Goal: Find contact information: Obtain details needed to contact an individual or organization

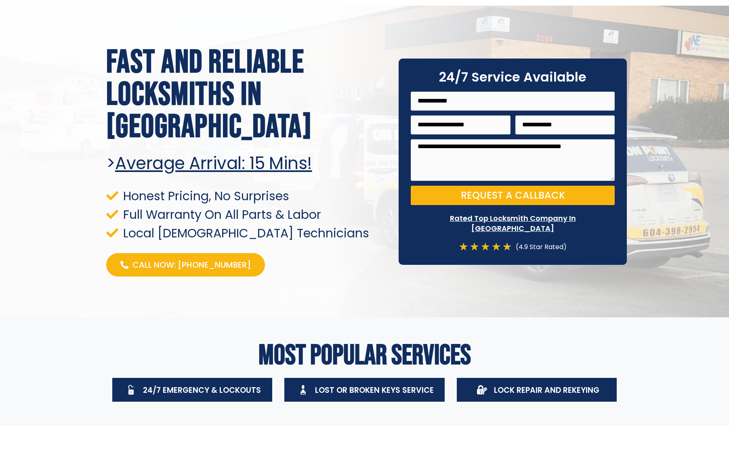
click at [483, 388] on icon at bounding box center [482, 390] width 10 height 10
click at [483, 389] on icon at bounding box center [482, 390] width 10 height 10
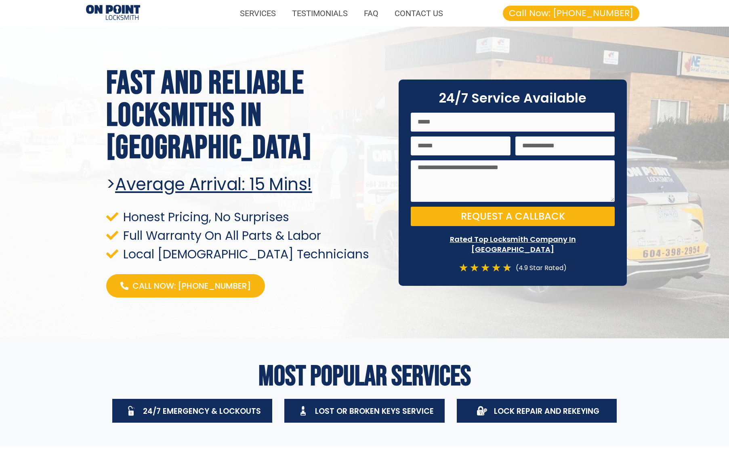
scroll to position [2, 0]
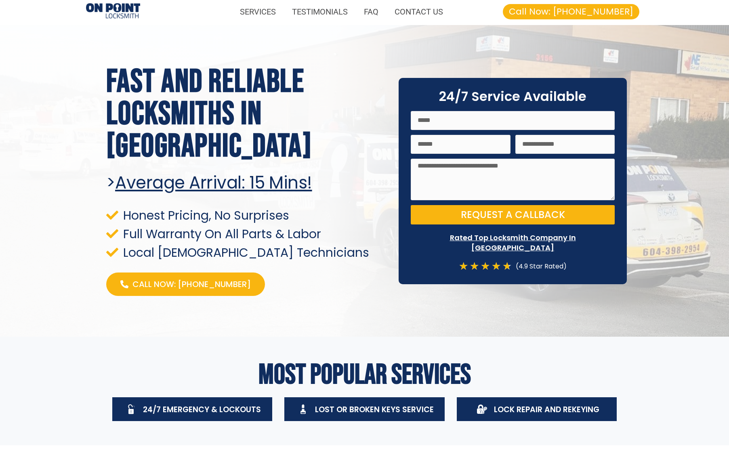
click at [309, 409] on span at bounding box center [303, 409] width 16 height 16
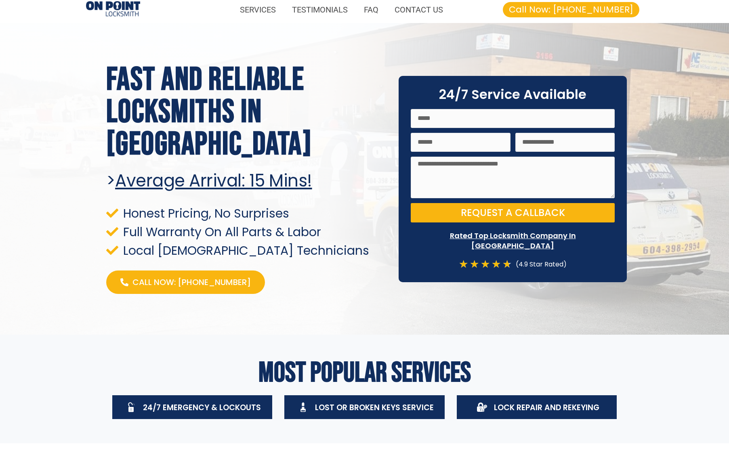
click at [302, 407] on icon at bounding box center [303, 405] width 2 height 4
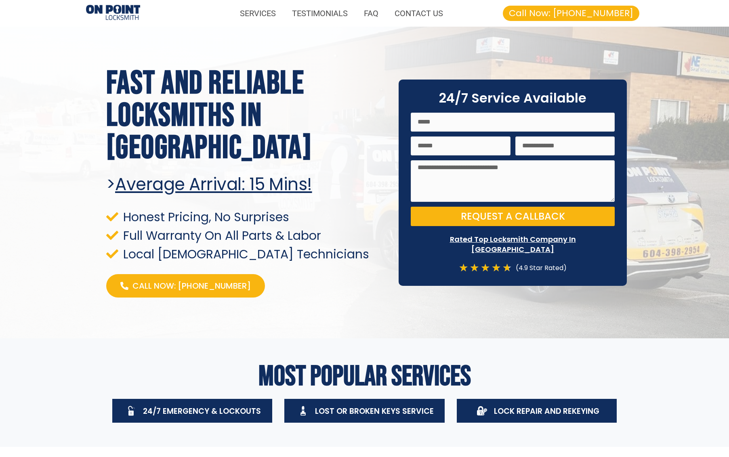
scroll to position [0, 0]
click at [414, 10] on link "CONTACT US" at bounding box center [418, 13] width 65 height 19
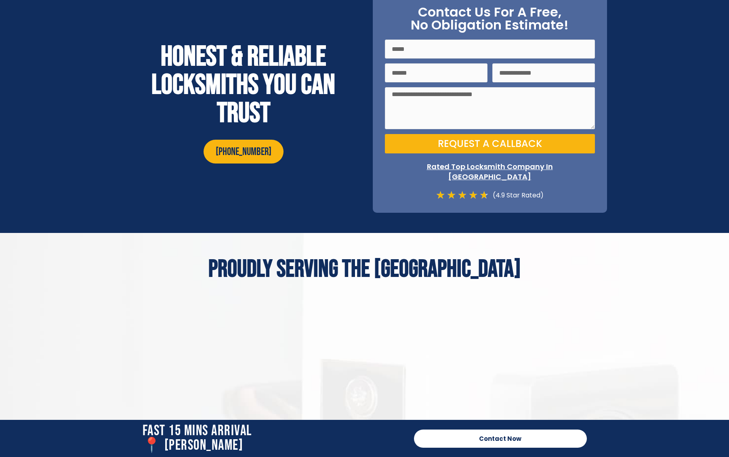
scroll to position [2843, 0]
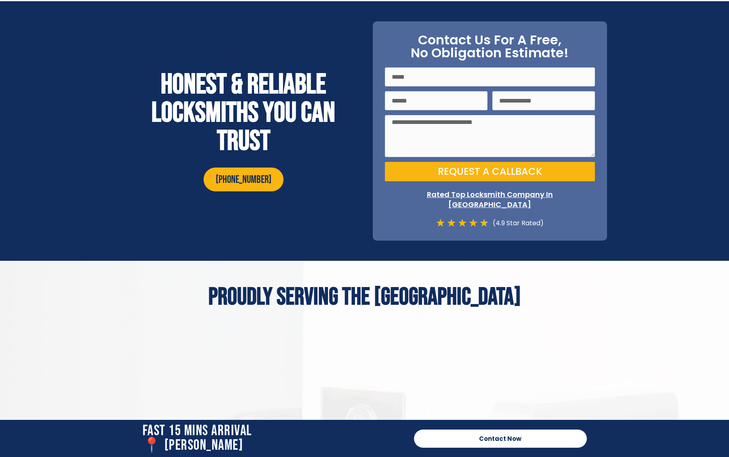
click at [500, 438] on span "Contact Now" at bounding box center [500, 439] width 42 height 6
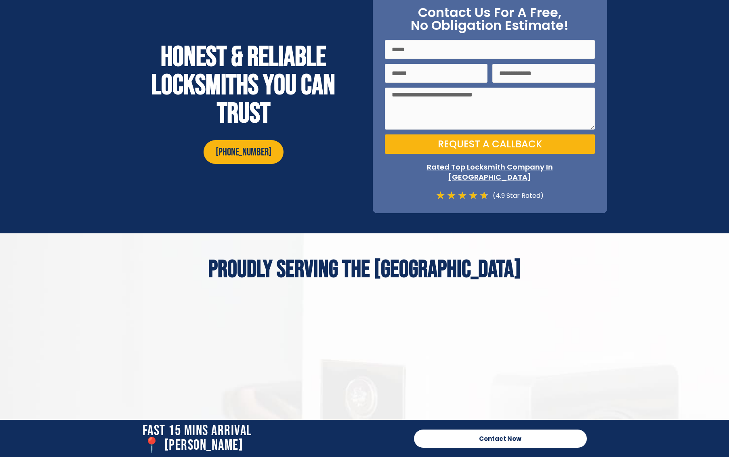
click at [500, 438] on span "Contact Now" at bounding box center [500, 439] width 42 height 6
click at [151, 442] on h2 "Fast 15 Mins Arrival 📍 sidney" at bounding box center [274, 438] width 263 height 29
drag, startPoint x: 155, startPoint y: 435, endPoint x: 172, endPoint y: 430, distance: 16.6
click at [164, 428] on h2 "Fast 15 Mins Arrival 📍 sidney" at bounding box center [274, 438] width 263 height 29
